Goal: Task Accomplishment & Management: Use online tool/utility

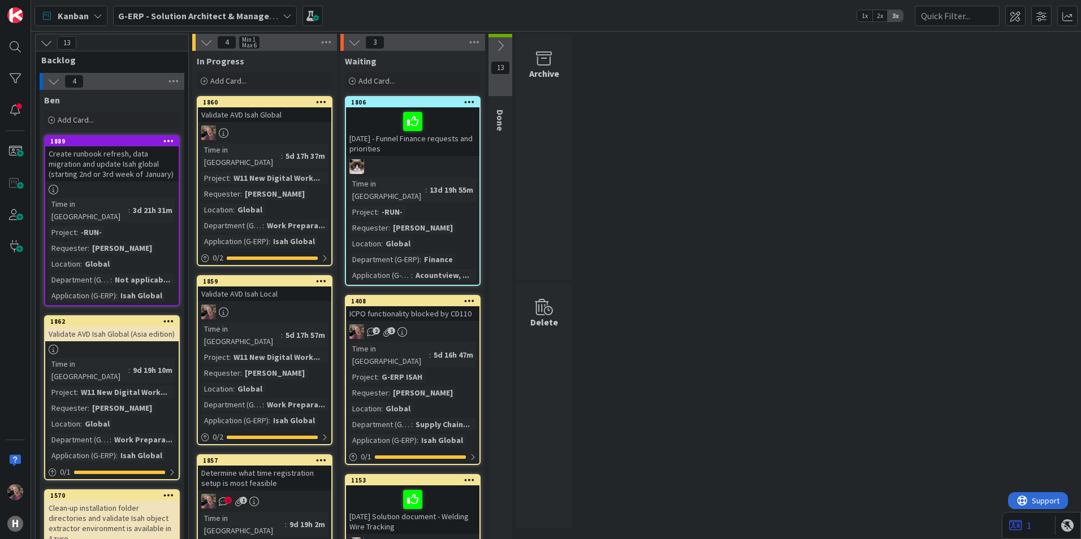
click at [245, 16] on b "G-ERP - Solution Architect & Management" at bounding box center [204, 15] width 173 height 11
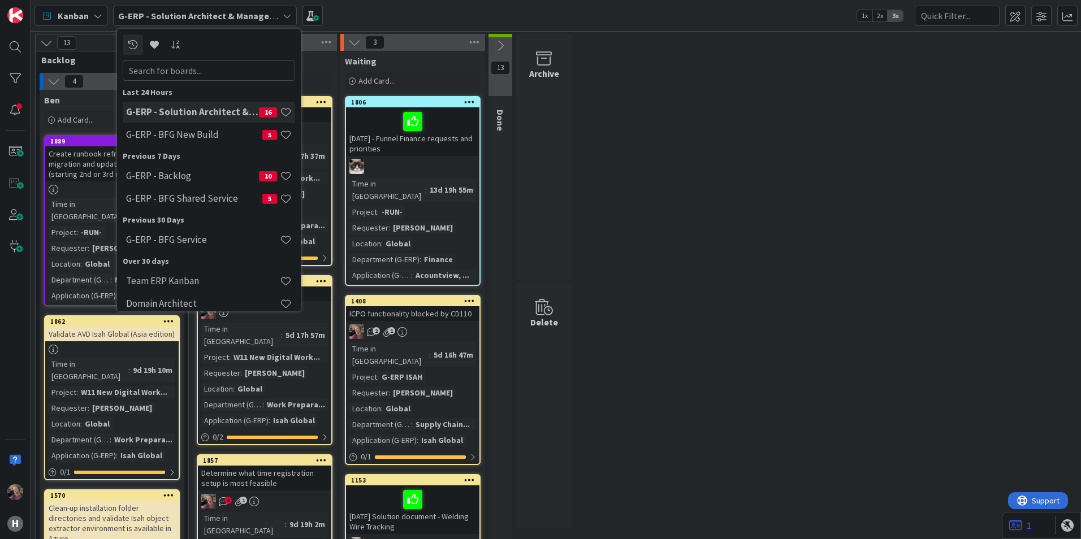
click at [245, 16] on b "G-ERP - Solution Architect & Management" at bounding box center [204, 15] width 173 height 11
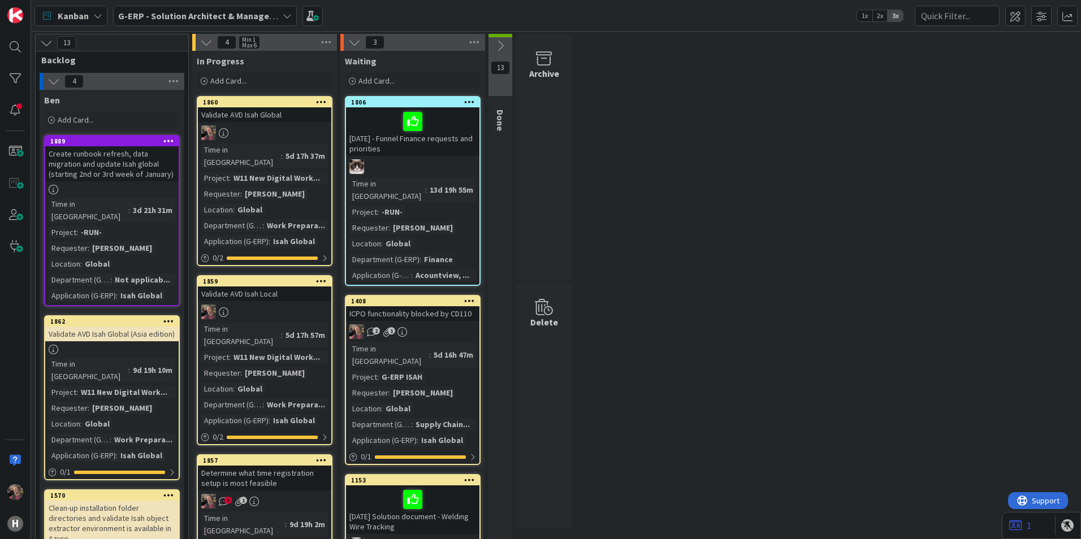
click at [88, 14] on span "Kanban" at bounding box center [73, 16] width 31 height 14
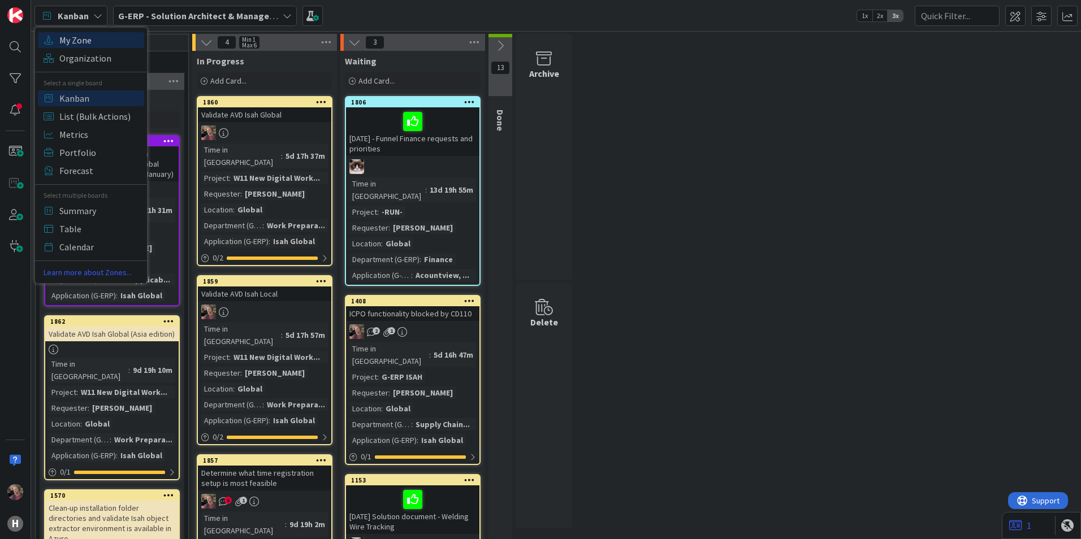
click at [85, 36] on span "My Zone" at bounding box center [99, 40] width 81 height 17
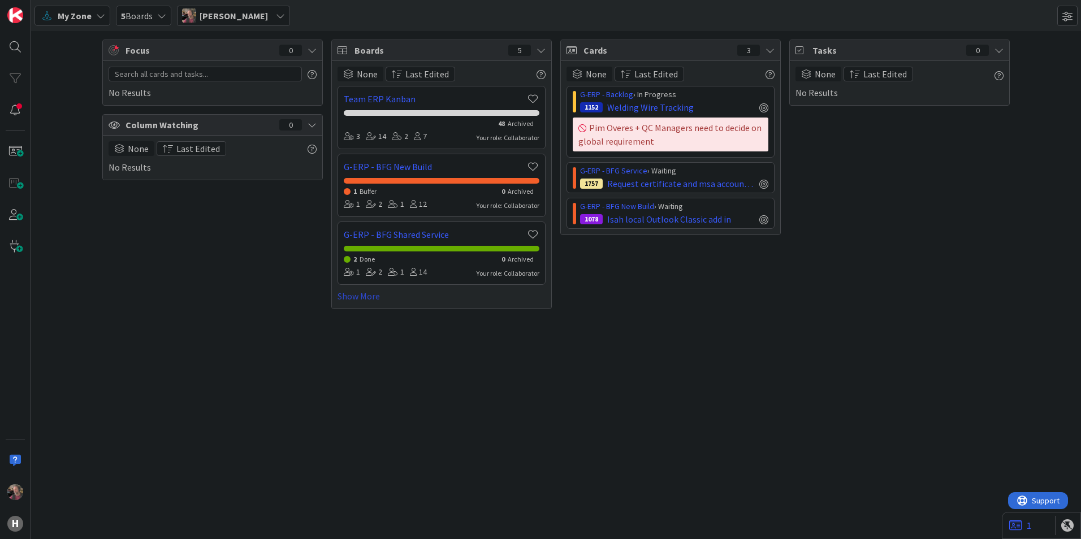
click at [360, 291] on link "Show More" at bounding box center [442, 296] width 208 height 14
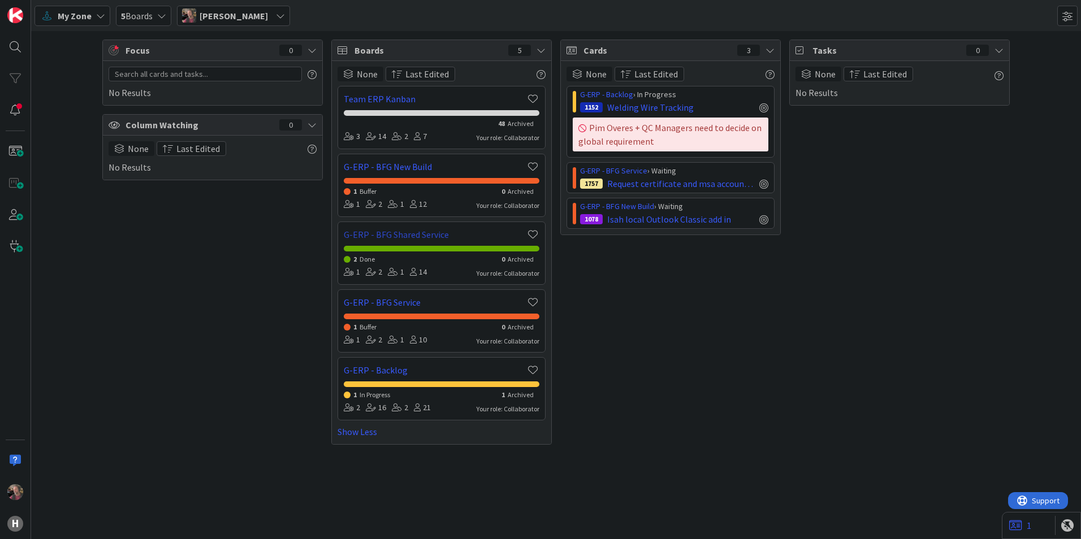
click at [433, 231] on link "G-ERP - BFG Shared Service" at bounding box center [435, 235] width 182 height 14
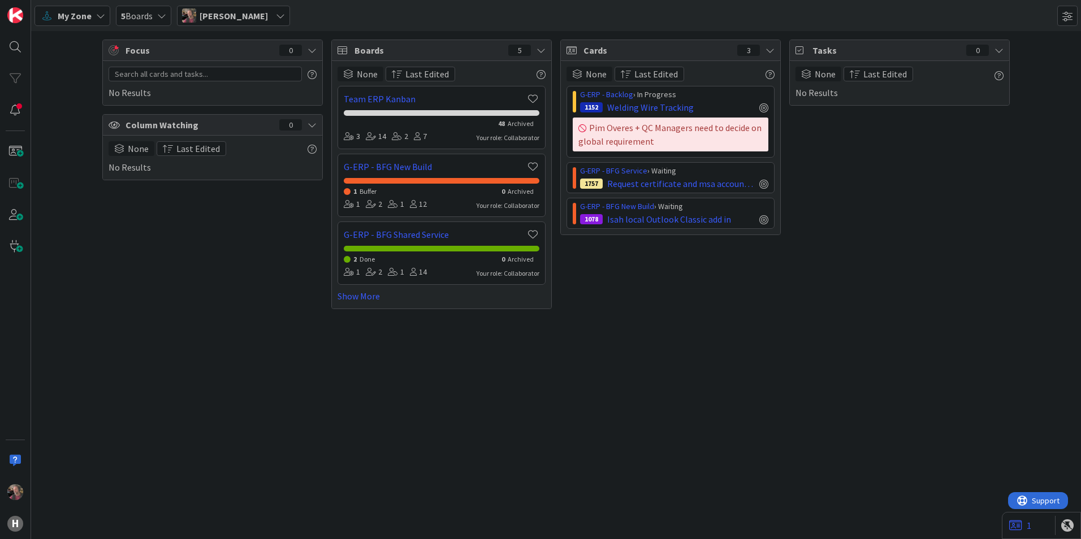
click at [538, 52] on icon at bounding box center [541, 50] width 9 height 9
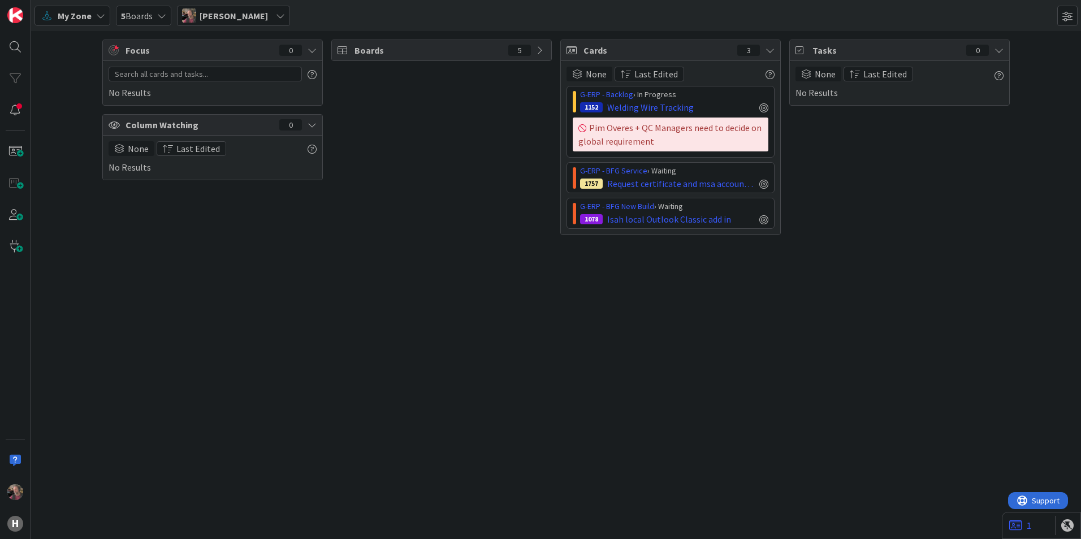
click at [542, 52] on icon at bounding box center [541, 50] width 9 height 9
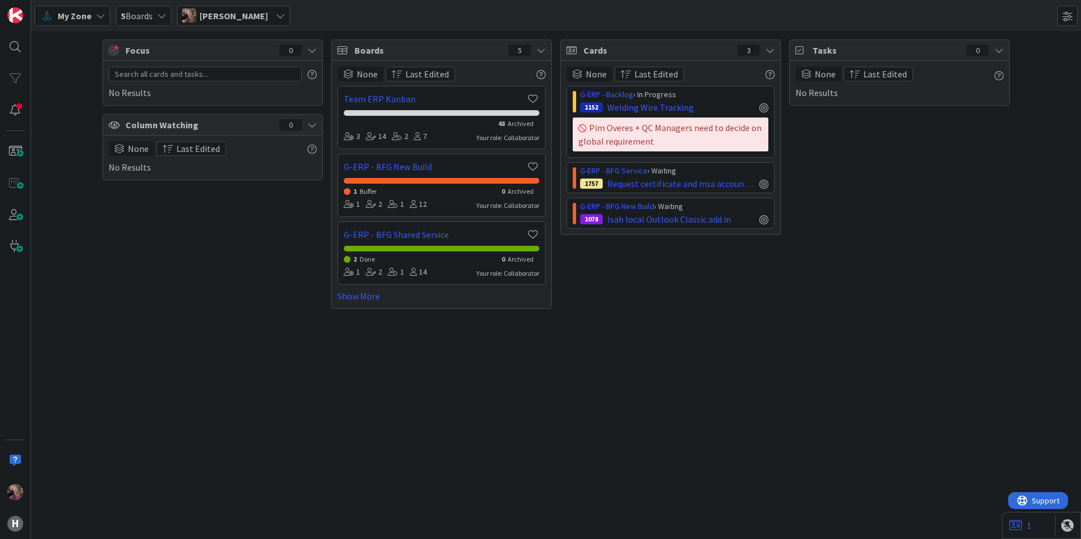
click at [774, 49] on div "Cards 3" at bounding box center [670, 50] width 219 height 21
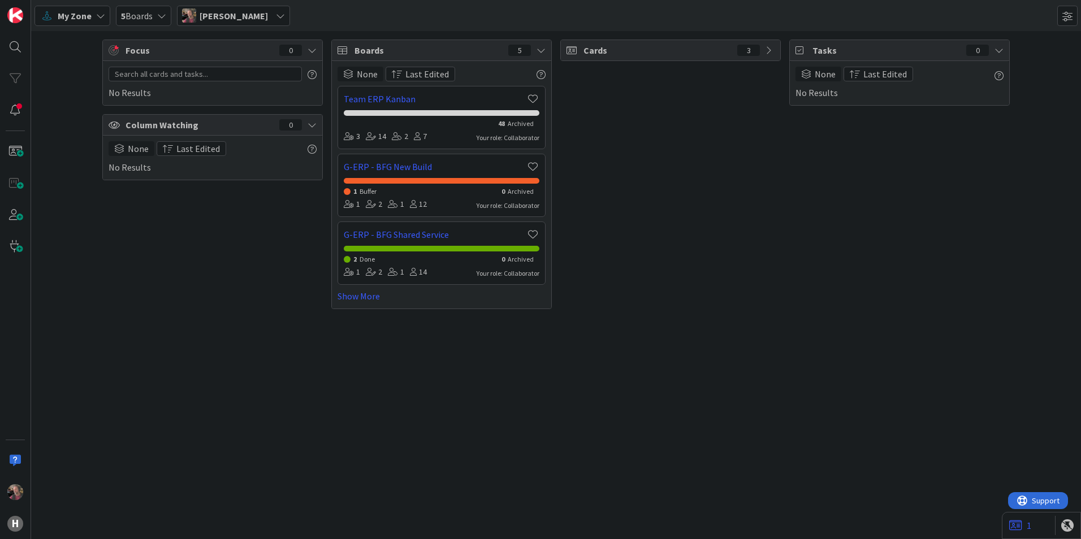
drag, startPoint x: 766, startPoint y: 49, endPoint x: 768, endPoint y: 60, distance: 11.7
click at [766, 50] on icon at bounding box center [770, 50] width 9 height 9
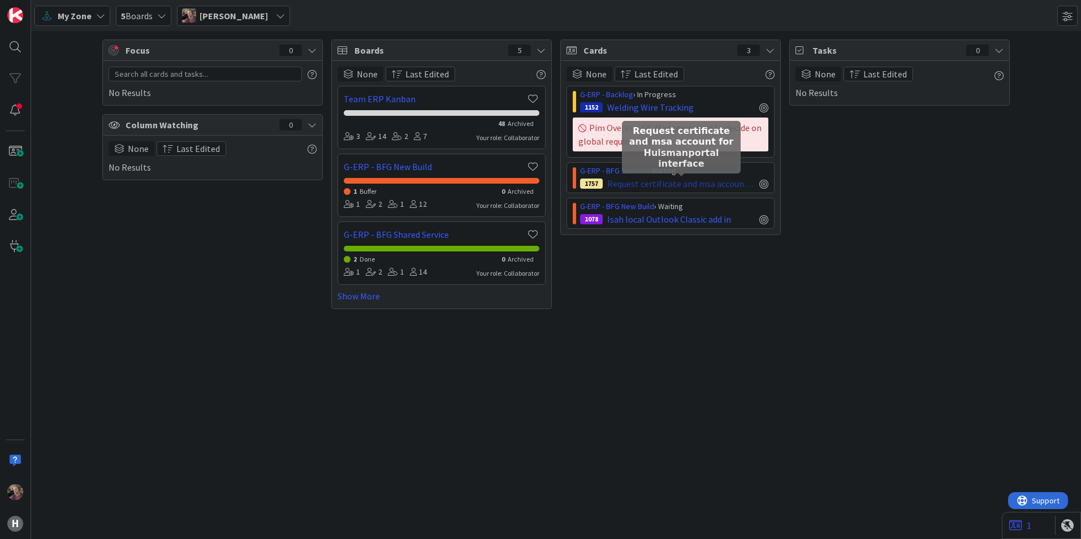
click at [719, 181] on span "Request certificate and msa account for Huismanportal interface" at bounding box center [681, 184] width 148 height 14
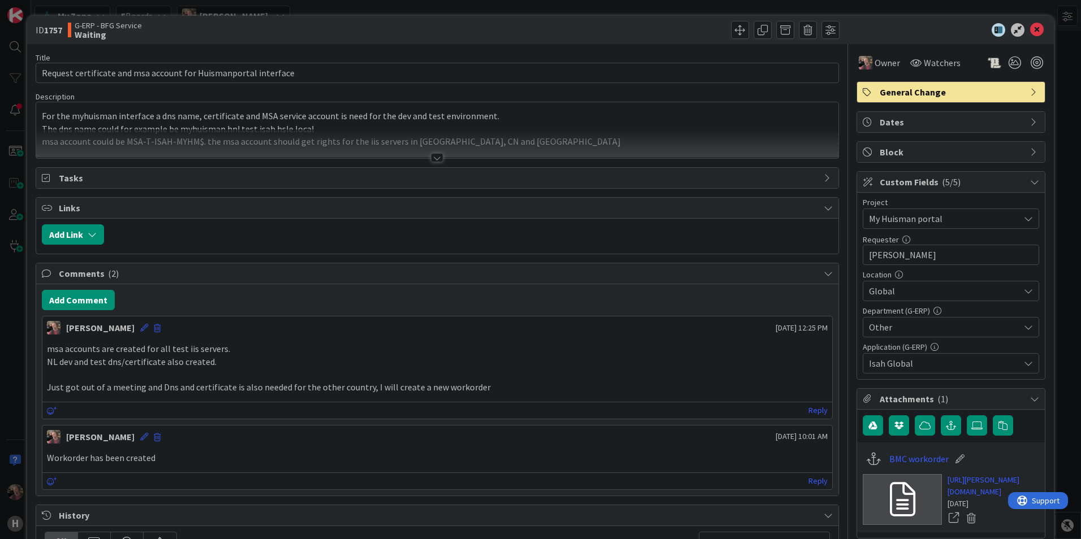
click at [432, 160] on div at bounding box center [437, 157] width 12 height 9
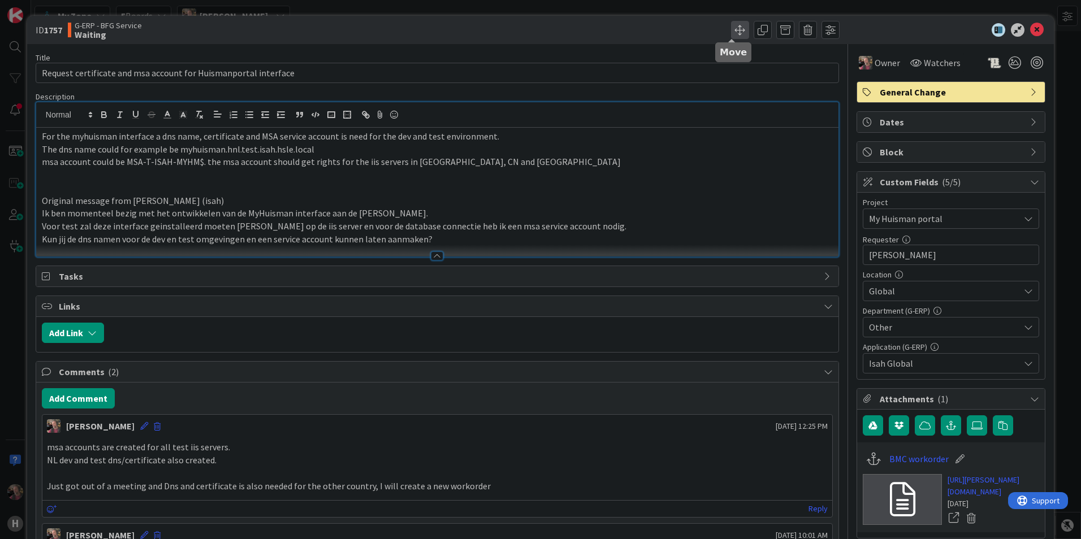
click at [732, 32] on span at bounding box center [740, 30] width 18 height 18
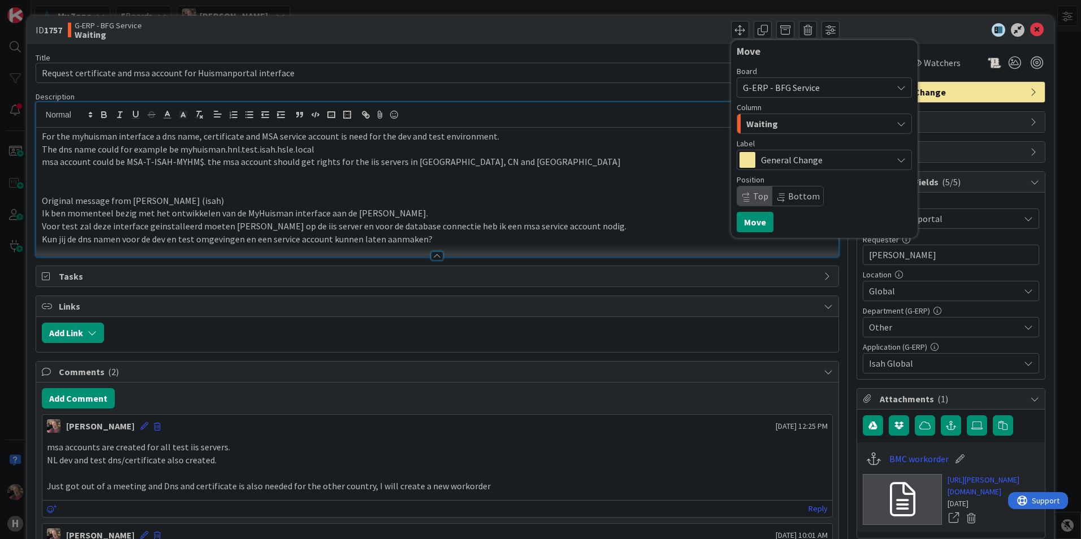
click at [611, 165] on p "msa account could be MSA-T-ISAH-MYHM$. the msa account should get rights for th…" at bounding box center [437, 161] width 791 height 13
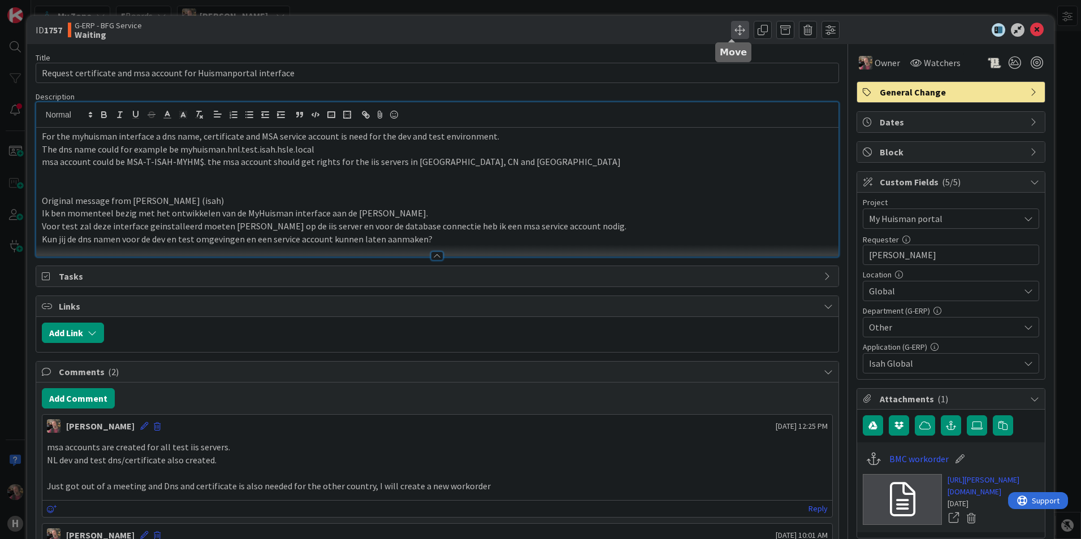
click at [732, 31] on span at bounding box center [740, 30] width 18 height 18
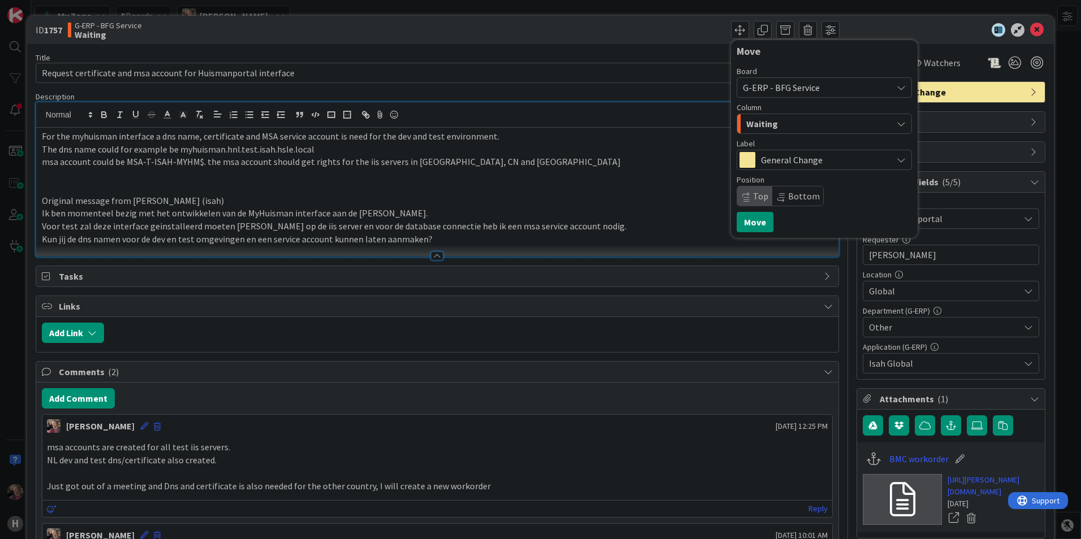
click at [775, 122] on div "Waiting" at bounding box center [817, 124] width 149 height 18
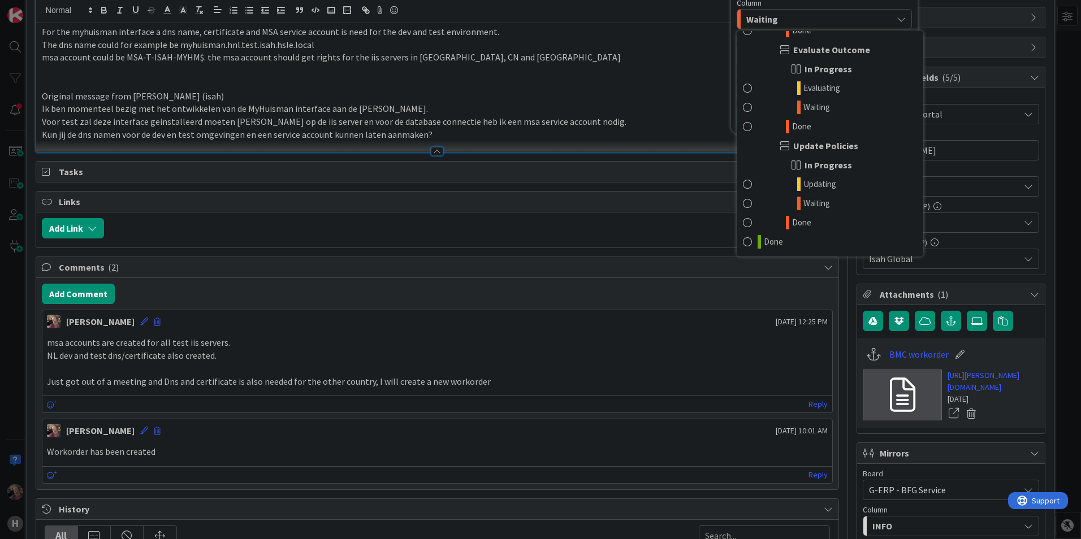
scroll to position [226, 0]
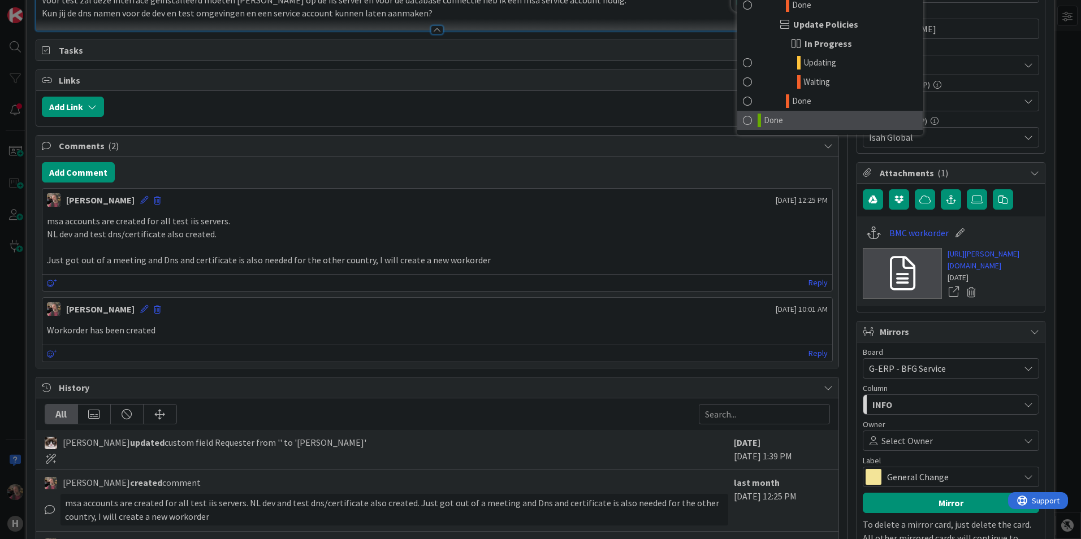
click at [744, 118] on link "Done" at bounding box center [829, 120] width 185 height 19
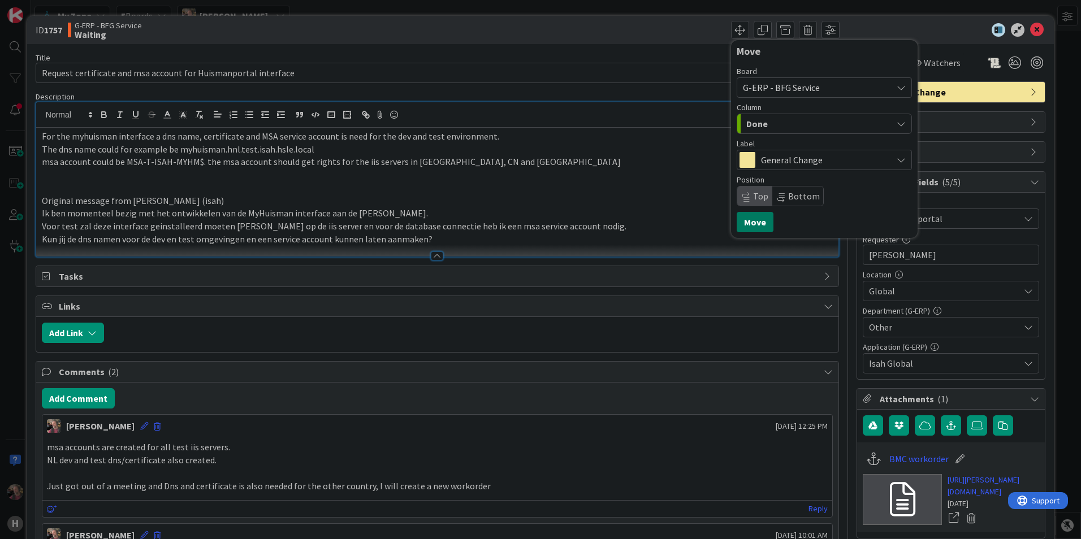
click at [755, 222] on button "Move" at bounding box center [755, 222] width 37 height 20
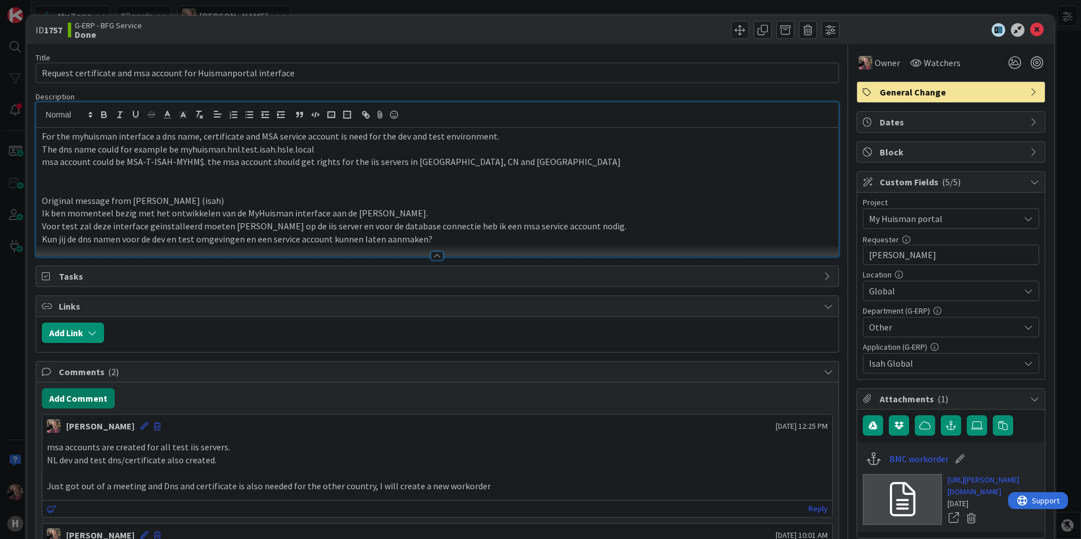
click at [87, 395] on button "Add Comment" at bounding box center [78, 398] width 73 height 20
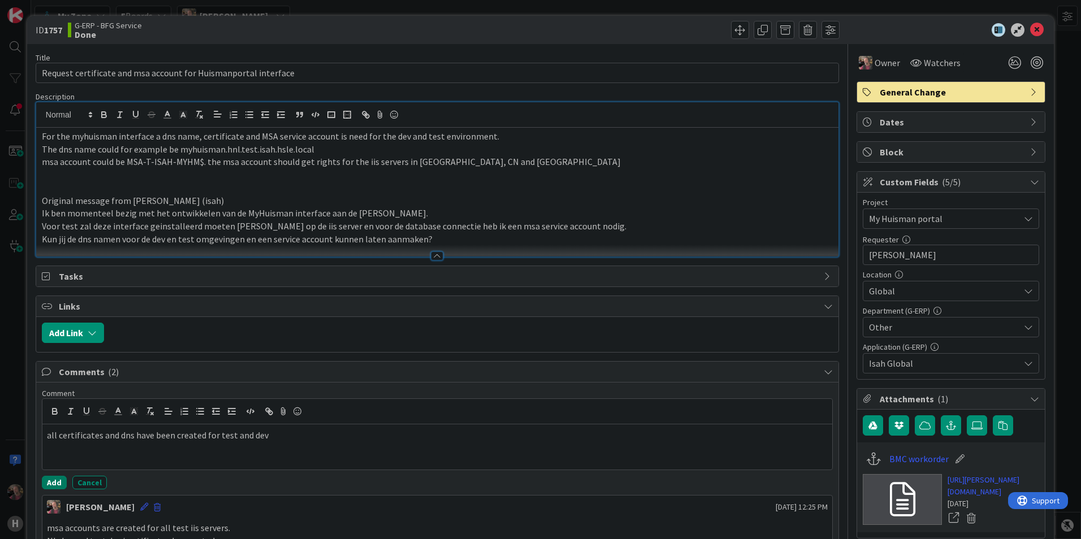
click at [50, 486] on button "Add" at bounding box center [54, 483] width 25 height 14
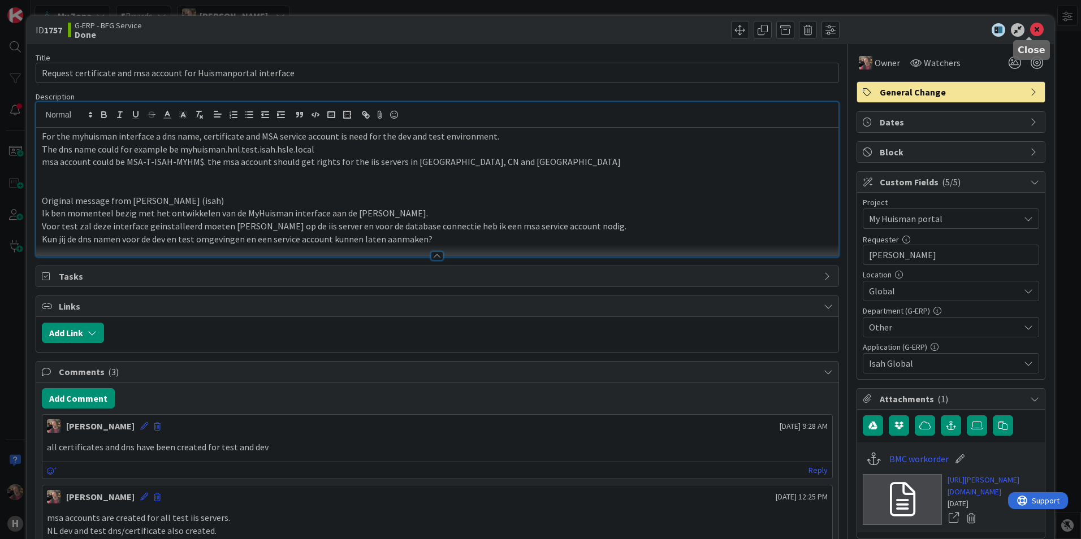
click at [1030, 29] on icon at bounding box center [1037, 30] width 14 height 14
